Goal: Find specific page/section: Find specific page/section

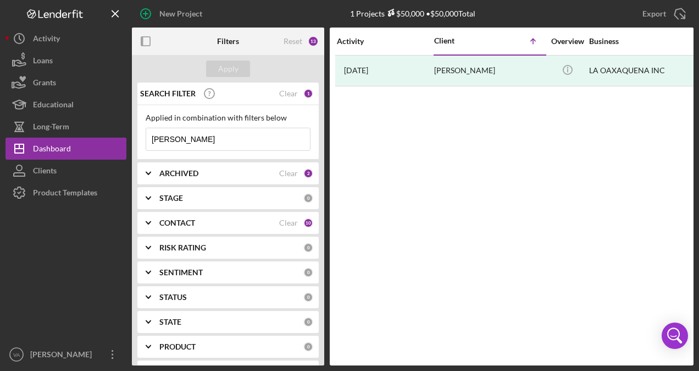
click at [217, 137] on input "[PERSON_NAME]" at bounding box center [228, 139] width 164 height 22
type input "D"
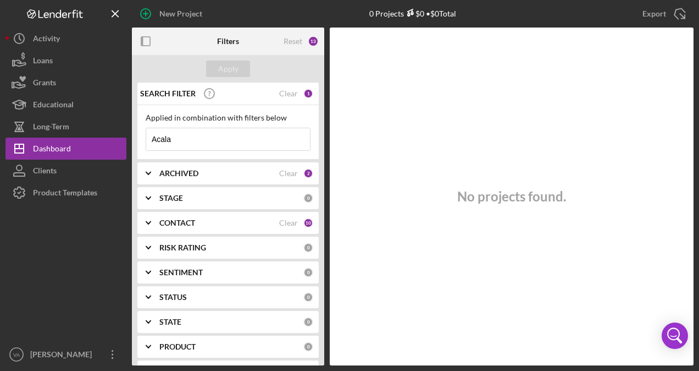
click at [206, 175] on div "ARCHIVED" at bounding box center [219, 173] width 120 height 9
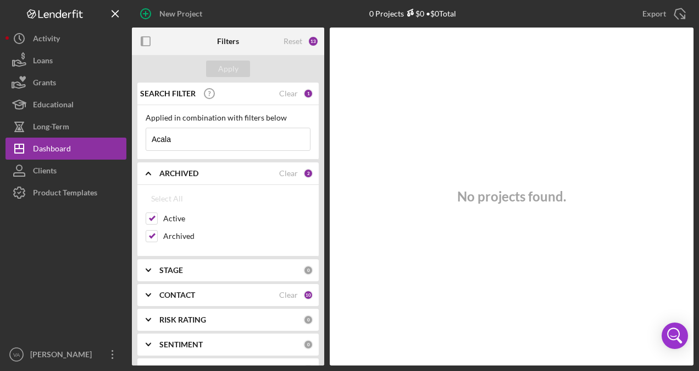
click at [206, 175] on div "ARCHIVED" at bounding box center [219, 173] width 120 height 9
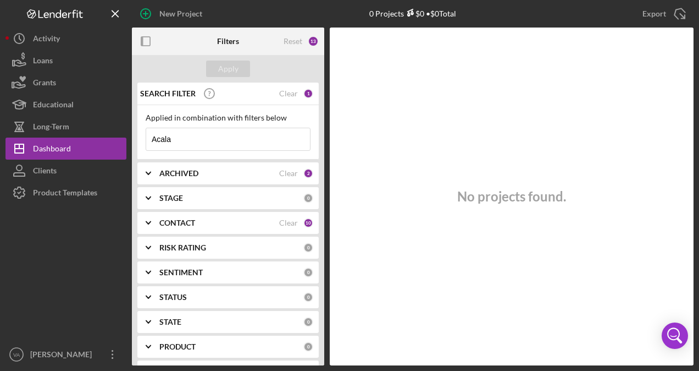
click at [191, 131] on input "Acala" at bounding box center [228, 139] width 164 height 22
type input "A"
type input "[PERSON_NAME]"
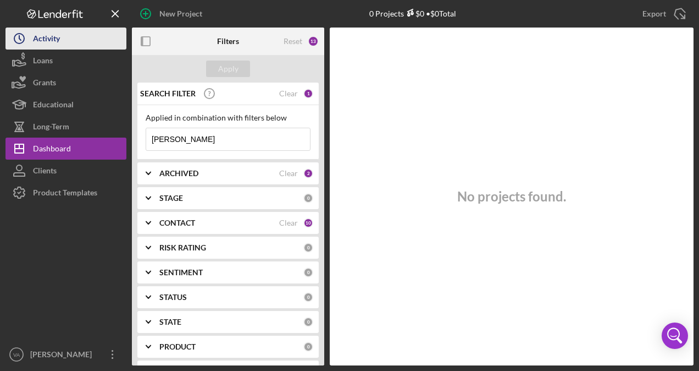
click at [34, 32] on div "Activity" at bounding box center [46, 39] width 27 height 25
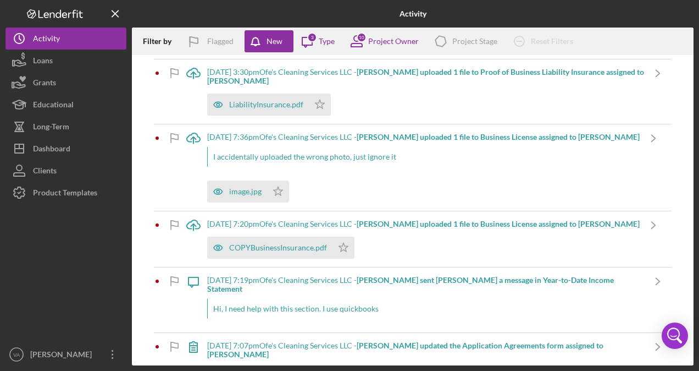
scroll to position [279, 0]
